Goal: Transaction & Acquisition: Purchase product/service

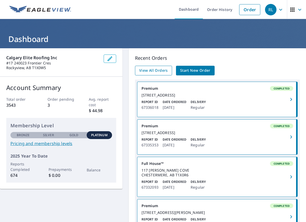
click at [160, 70] on span "View All Orders" at bounding box center [153, 70] width 29 height 7
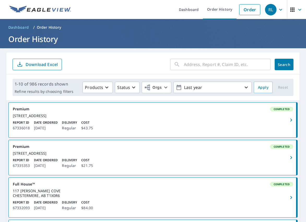
click at [241, 156] on div "[STREET_ADDRESS]" at bounding box center [153, 153] width 280 height 5
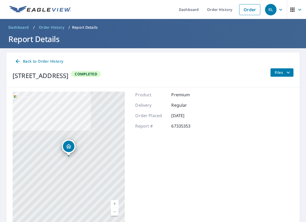
click at [288, 70] on icon "filesDropdownBtn-67335353" at bounding box center [288, 72] width 6 height 6
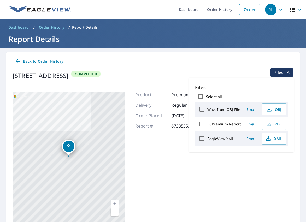
click at [201, 124] on input "ECPremium Report" at bounding box center [201, 124] width 11 height 11
checkbox input "true"
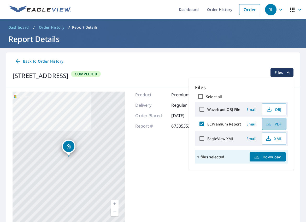
click at [276, 125] on span "PDF" at bounding box center [273, 124] width 17 height 6
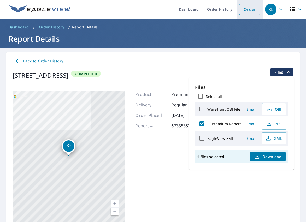
click at [249, 11] on link "Order" at bounding box center [249, 9] width 21 height 11
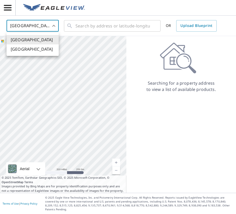
click at [45, 25] on body "RL RL United States US ​ ​ OR Upload Blueprint Aerial Road A standard road map …" at bounding box center [118, 107] width 236 height 214
click at [37, 47] on li "[GEOGRAPHIC_DATA]" at bounding box center [33, 48] width 52 height 9
type input "CA"
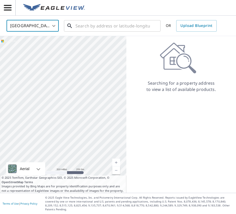
click at [85, 27] on input "text" at bounding box center [112, 26] width 74 height 15
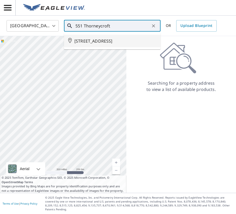
click at [117, 40] on span "[STREET_ADDRESS]" at bounding box center [115, 41] width 82 height 6
type input "[STREET_ADDRESS]"
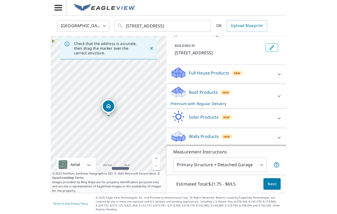
scroll to position [25, 0]
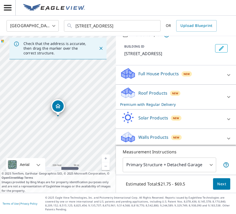
click at [202, 82] on div "Full House Products New" at bounding box center [171, 74] width 102 height 15
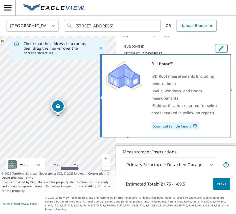
click at [130, 96] on div "Full House™ • 3D Roof measurements (including penetrations) • Walls, Windows, a…" at bounding box center [165, 95] width 118 height 70
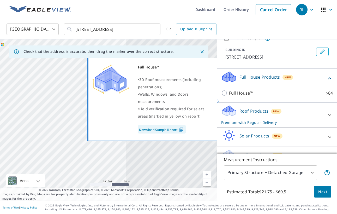
click at [228, 96] on input "Full House™ $84" at bounding box center [225, 93] width 8 height 6
checkbox input "true"
checkbox input "false"
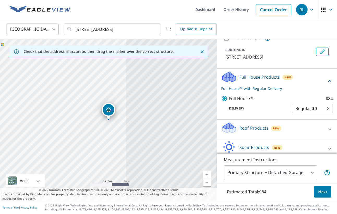
click at [306, 192] on span "Next" at bounding box center [323, 192] width 9 height 7
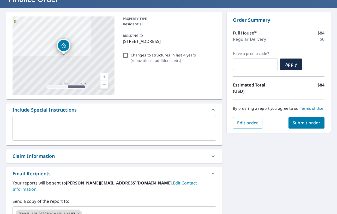
scroll to position [59, 0]
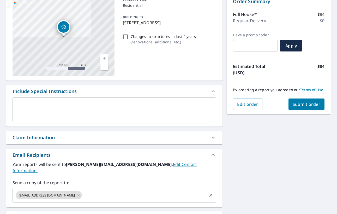
drag, startPoint x: 76, startPoint y: 189, endPoint x: 73, endPoint y: 188, distance: 2.9
click at [76, 192] on icon at bounding box center [78, 195] width 4 height 6
checkbox input "true"
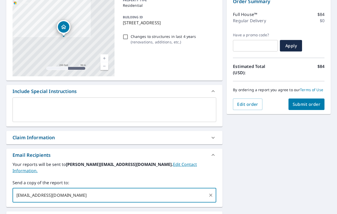
scroll to position [59, 0]
type input "[EMAIL_ADDRESS][DOMAIN_NAME]"
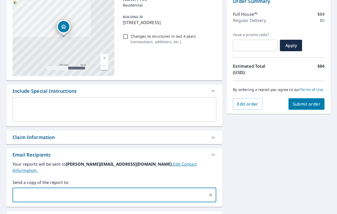
click at [305, 107] on span "Submit order" at bounding box center [307, 104] width 28 height 6
checkbox input "true"
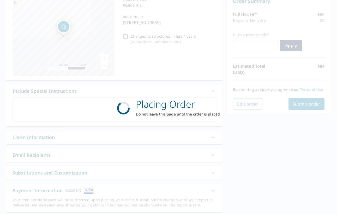
scroll to position [0, 0]
